Goal: Task Accomplishment & Management: Use online tool/utility

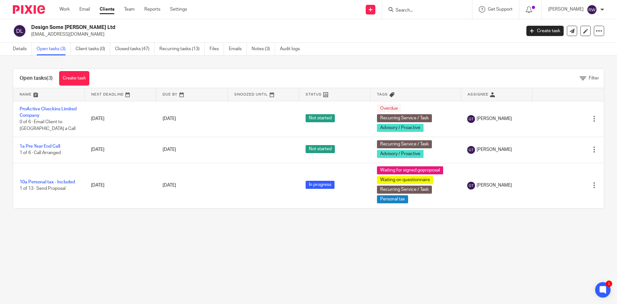
click at [443, 8] on input "Search" at bounding box center [424, 11] width 58 height 6
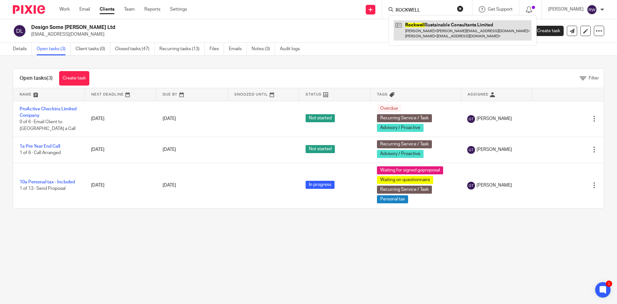
type input "ROCKWELL"
click at [443, 29] on link at bounding box center [463, 30] width 138 height 20
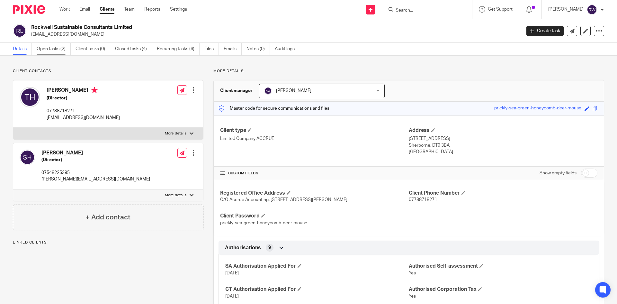
click at [47, 44] on link "Open tasks (2)" at bounding box center [54, 49] width 34 height 13
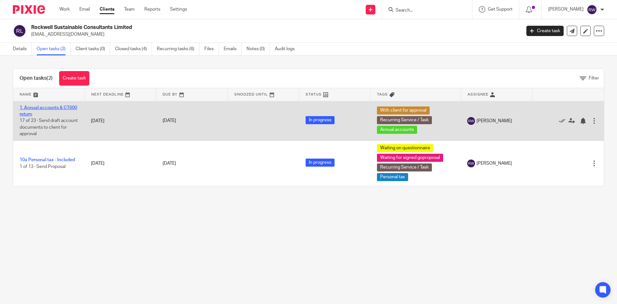
click at [41, 107] on link "1. Annual accounts & CT600 return" at bounding box center [49, 110] width 58 height 11
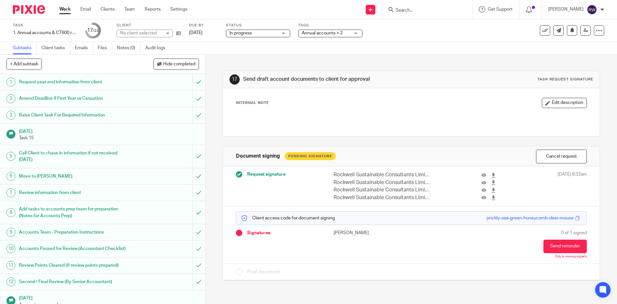
scroll to position [196, 0]
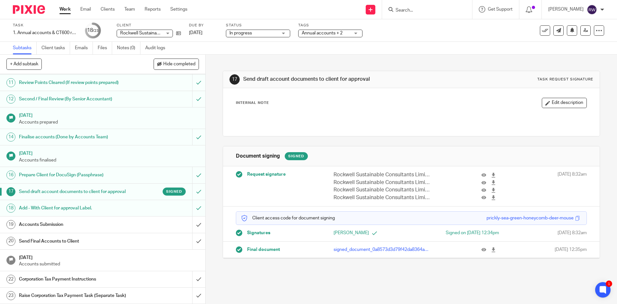
scroll to position [35, 0]
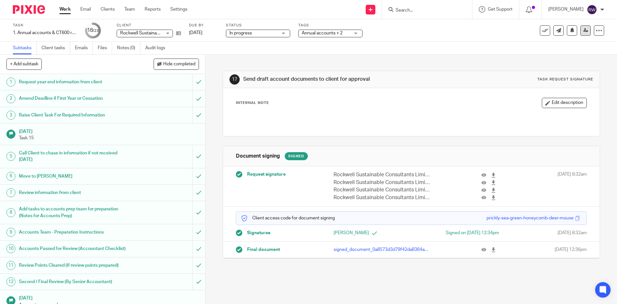
click at [580, 33] on link at bounding box center [585, 30] width 10 height 10
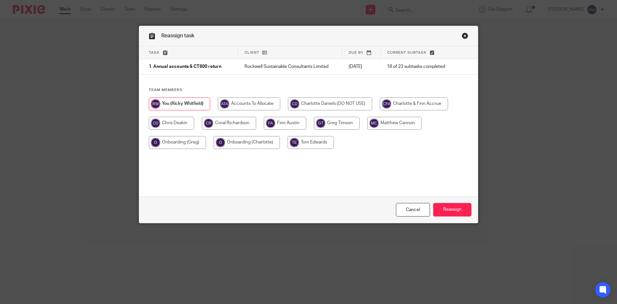
click at [380, 125] on input "radio" at bounding box center [394, 123] width 54 height 13
radio input "true"
click at [452, 216] on input "Reassign" at bounding box center [452, 210] width 38 height 14
